Goal: Complete application form

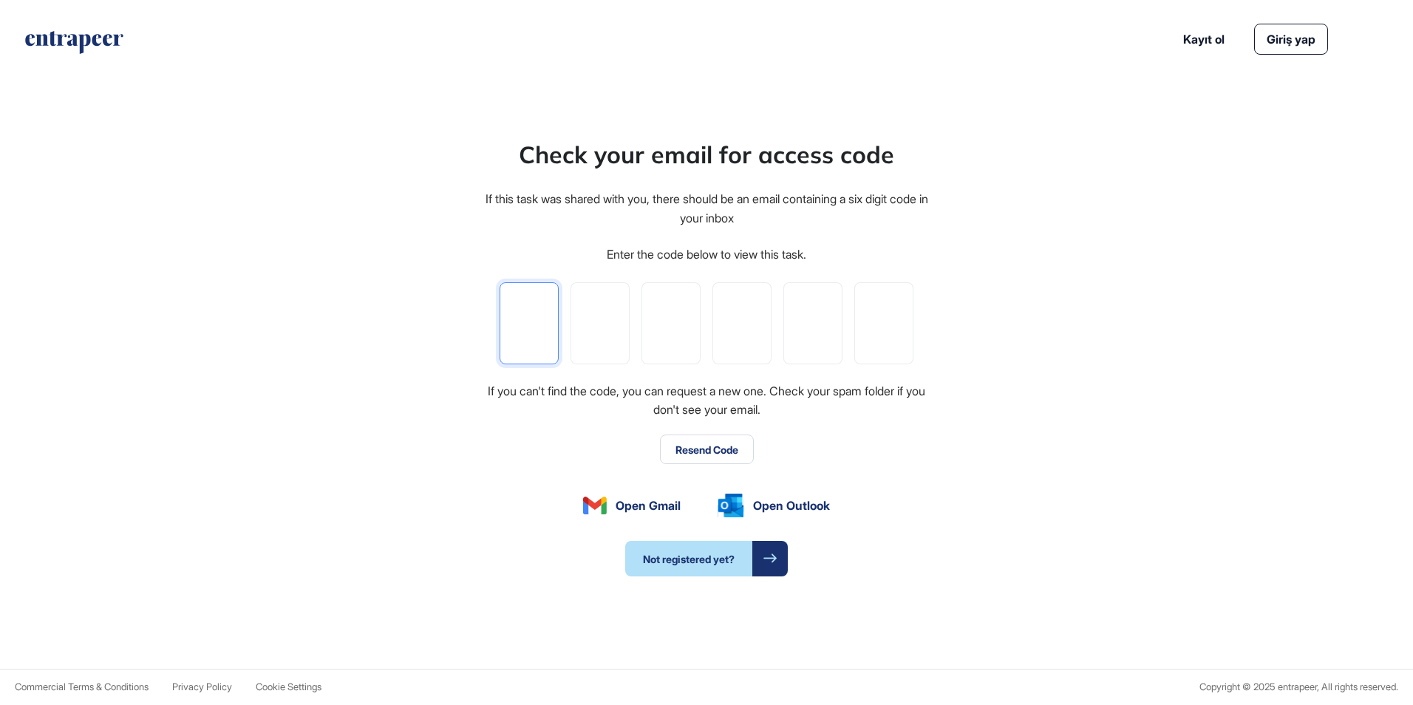
click at [533, 318] on input "tel" at bounding box center [529, 323] width 59 height 82
type input "*"
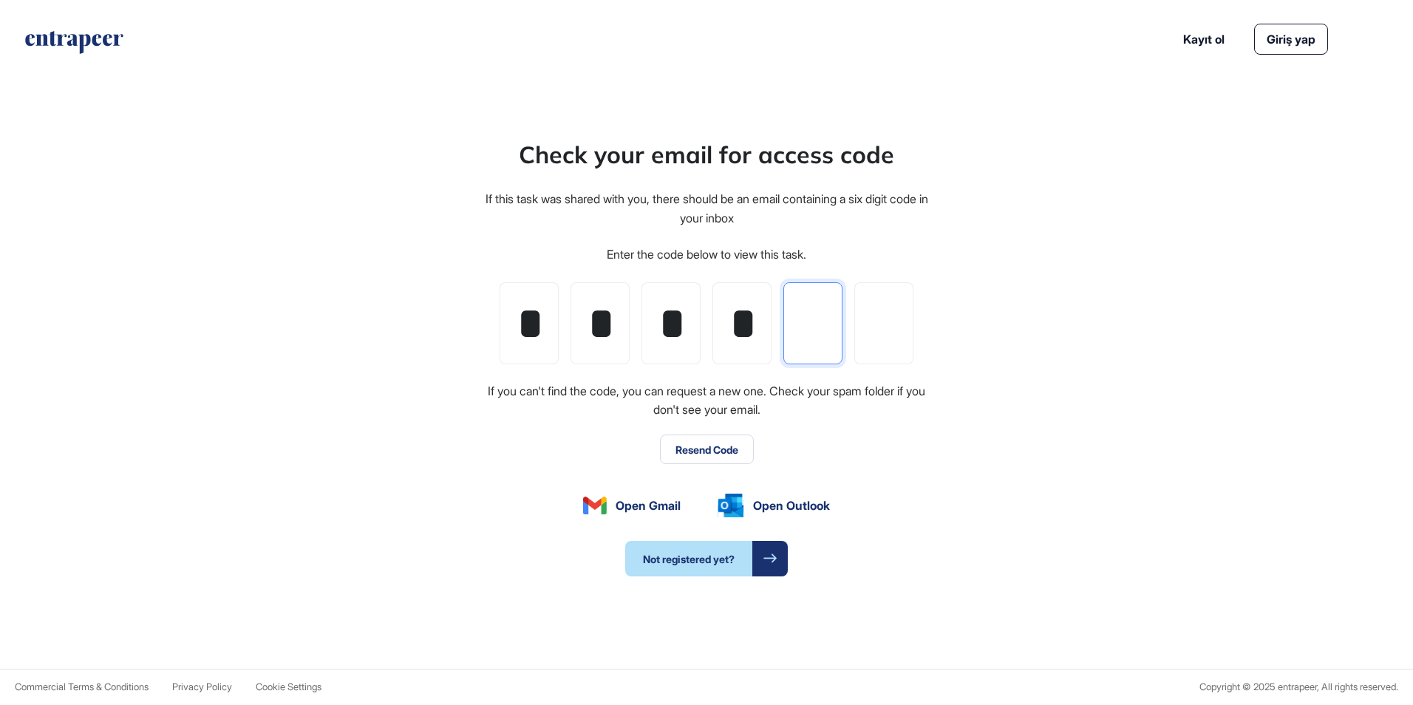
type input "*"
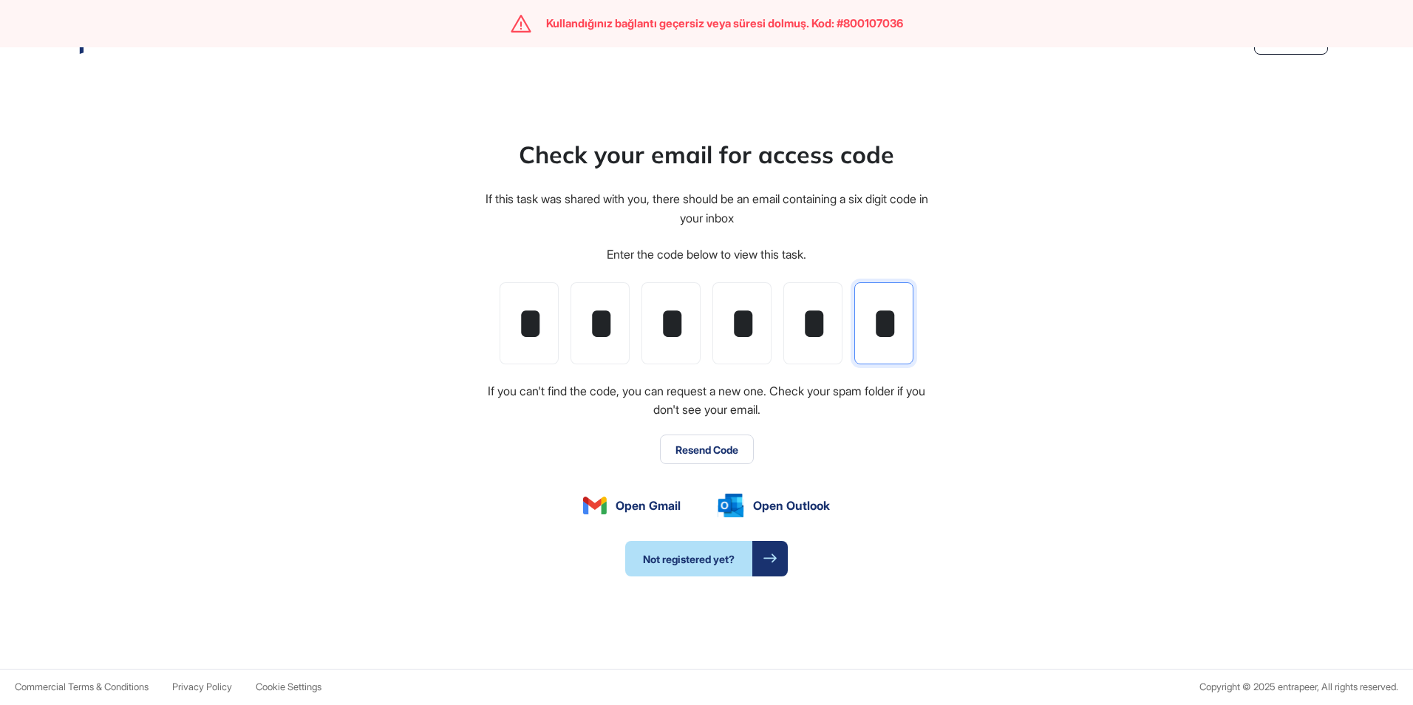
type input "*"
click at [701, 456] on button "Resend Code" at bounding box center [707, 450] width 94 height 30
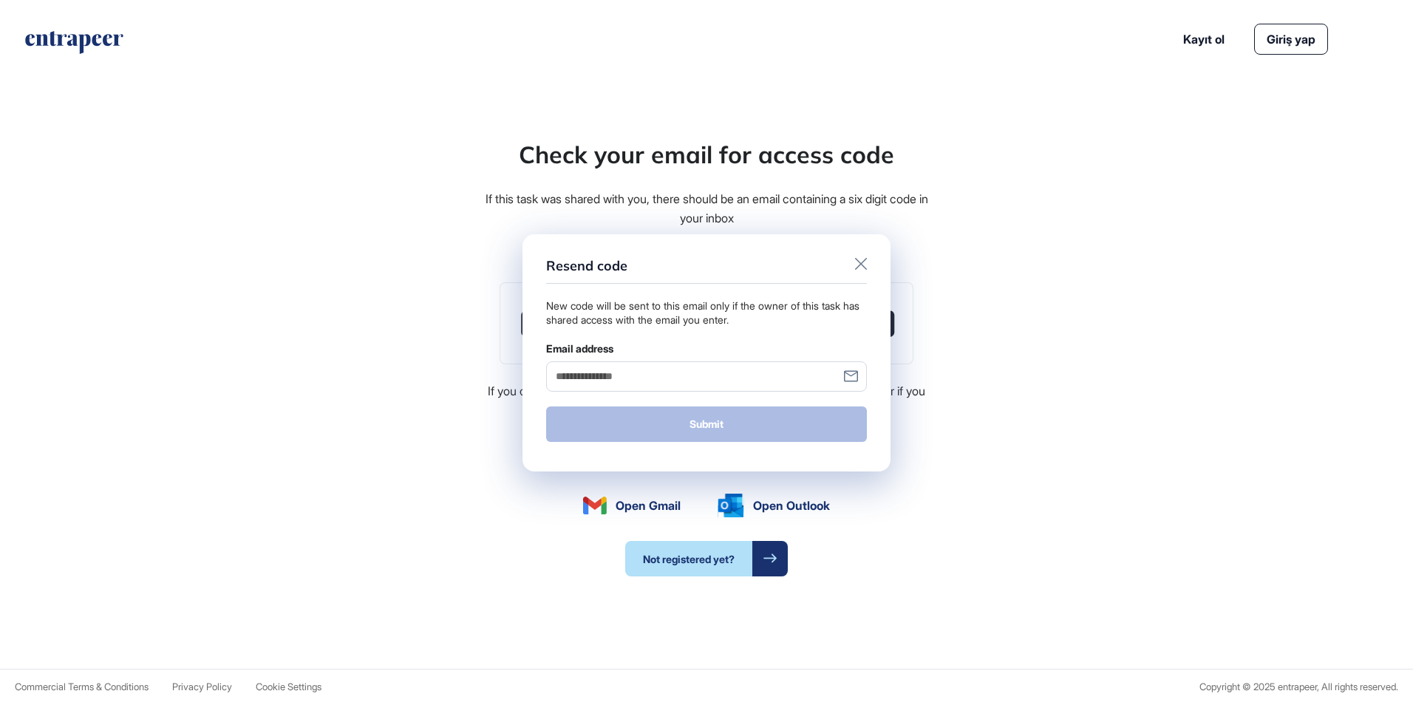
click at [851, 261] on div "Resend code" at bounding box center [706, 271] width 321 height 26
click at [861, 265] on icon at bounding box center [861, 264] width 12 height 12
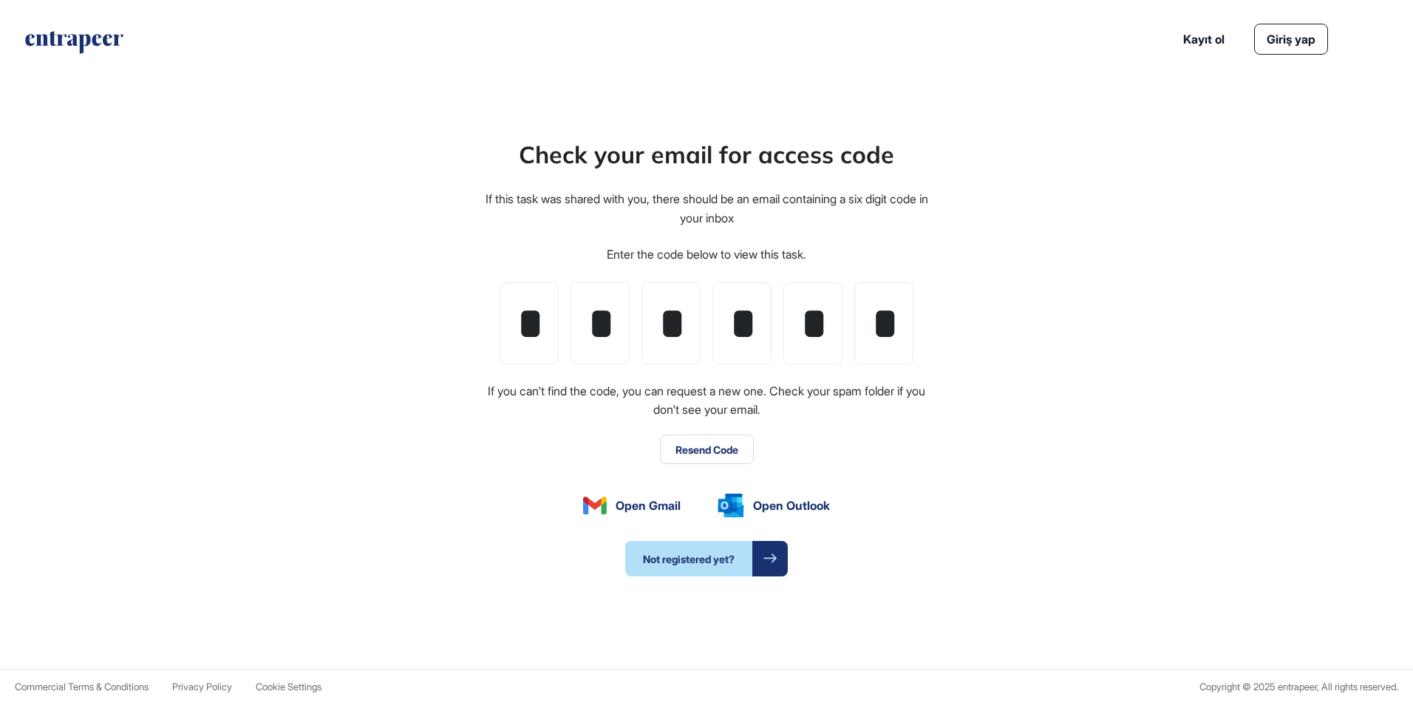
click at [772, 565] on div at bounding box center [769, 558] width 35 height 35
click at [525, 313] on input "tel" at bounding box center [529, 323] width 59 height 82
type input "*"
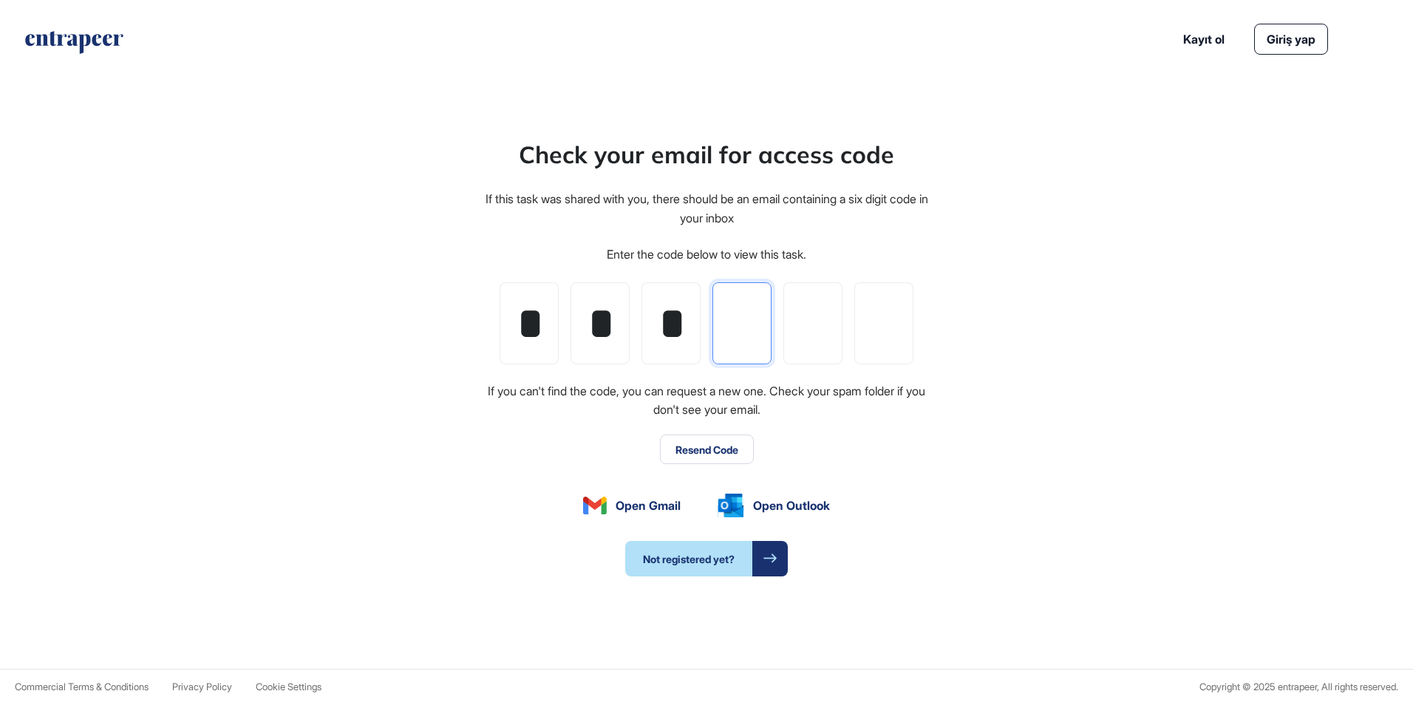
type input "*"
